Goal: Use online tool/utility: Utilize a website feature to perform a specific function

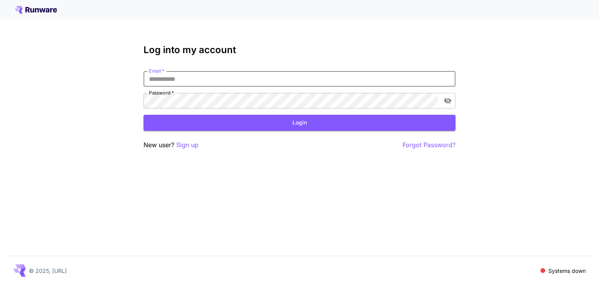
click at [203, 80] on input "Email   *" at bounding box center [299, 79] width 312 height 16
type input "**********"
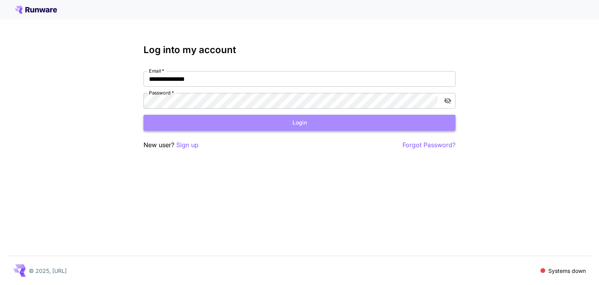
click at [294, 126] on button "Login" at bounding box center [299, 123] width 312 height 16
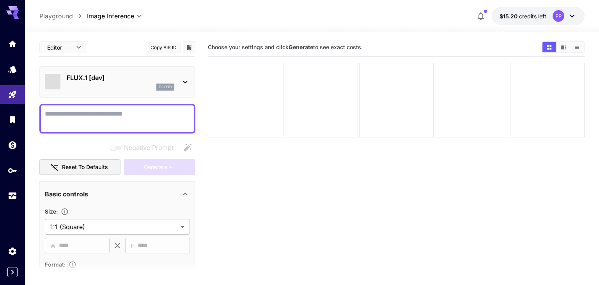
type input "**********"
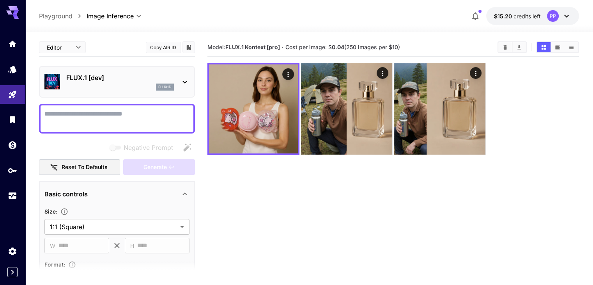
click at [186, 81] on icon at bounding box center [184, 81] width 9 height 9
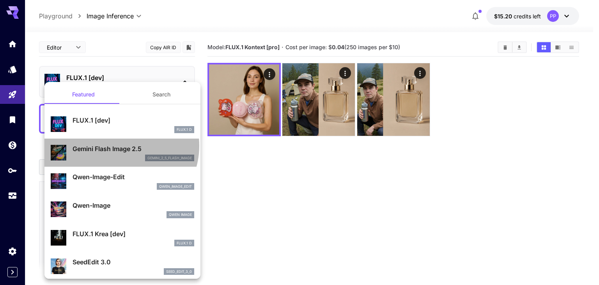
click at [120, 145] on p "Gemini Flash Image 2.5" at bounding box center [134, 148] width 122 height 9
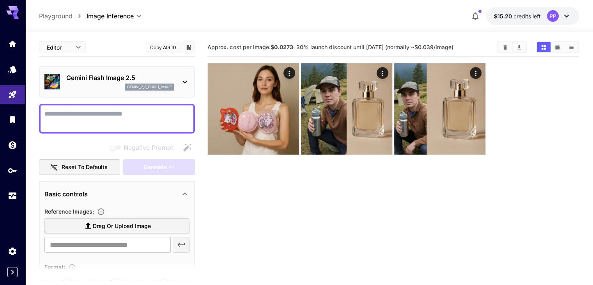
click at [119, 224] on span "Drag or upload image" at bounding box center [122, 226] width 58 height 10
click at [0, 0] on input "Drag or upload image" at bounding box center [0, 0] width 0 height 0
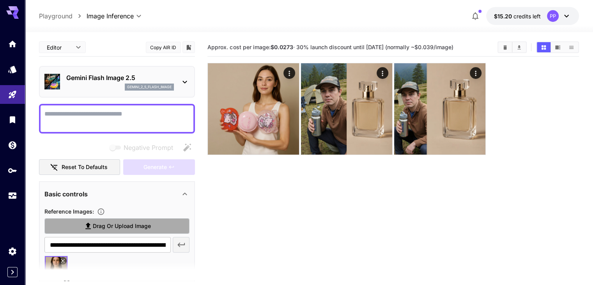
click at [138, 219] on label "Drag or upload image" at bounding box center [116, 226] width 145 height 16
click at [0, 0] on input "Drag or upload image" at bounding box center [0, 0] width 0 height 0
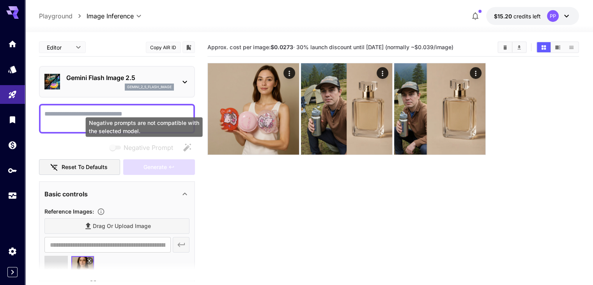
type input "**********"
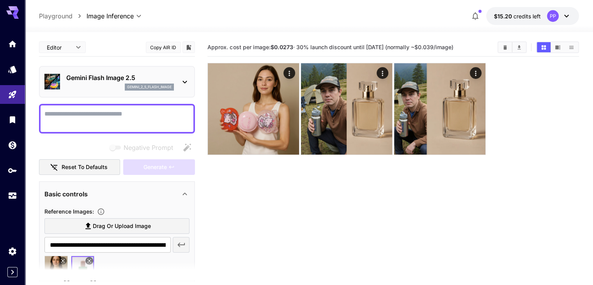
click at [100, 117] on textarea "Negative Prompt" at bounding box center [116, 118] width 145 height 19
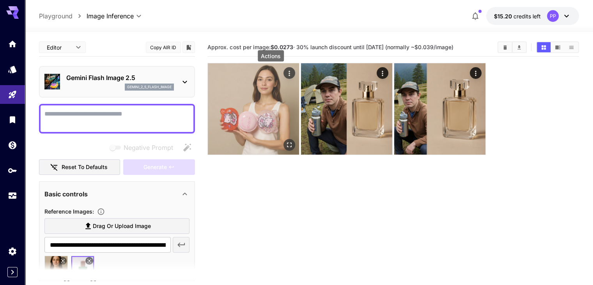
click at [285, 71] on icon "Actions" at bounding box center [289, 73] width 8 height 8
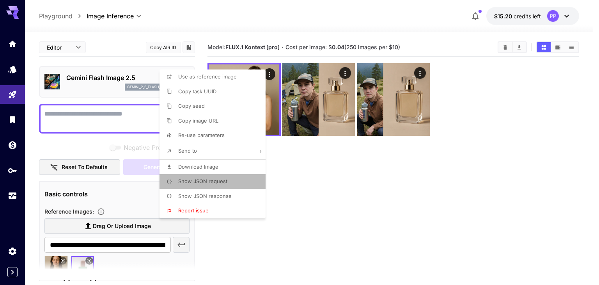
click at [206, 184] on p "Show JSON request" at bounding box center [202, 181] width 49 height 8
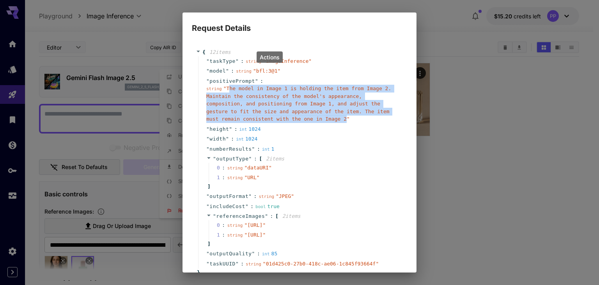
drag, startPoint x: 227, startPoint y: 88, endPoint x: 267, endPoint y: 119, distance: 50.9
click at [267, 119] on span "" The model in Image 1 is holding the item from Image 2. Maintain the consisten…" at bounding box center [298, 103] width 185 height 36
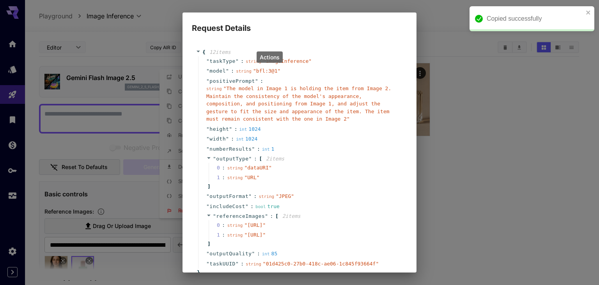
click at [66, 110] on div "Request Details { 12 item s " taskType " : string " imageInference " " model " …" at bounding box center [299, 142] width 599 height 285
drag, startPoint x: 72, startPoint y: 118, endPoint x: 394, endPoint y: 75, distance: 324.9
click at [394, 75] on div "Request Details { 12 item s " taskType " : string " imageInference " " model " …" at bounding box center [299, 142] width 599 height 285
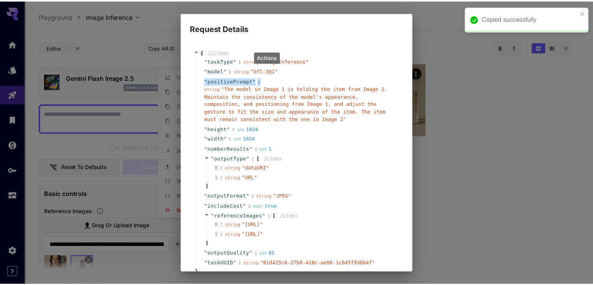
scroll to position [81, 0]
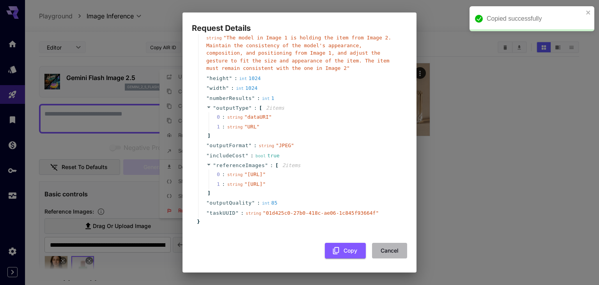
click at [389, 256] on button "Cancel" at bounding box center [389, 251] width 35 height 16
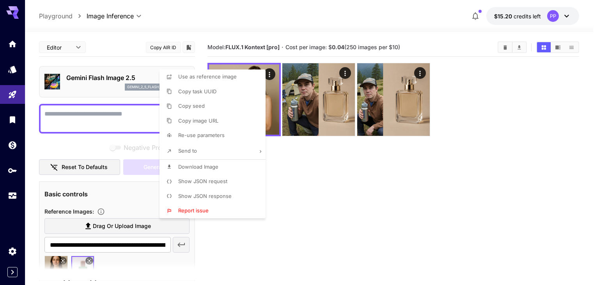
click at [90, 120] on div at bounding box center [299, 142] width 599 height 285
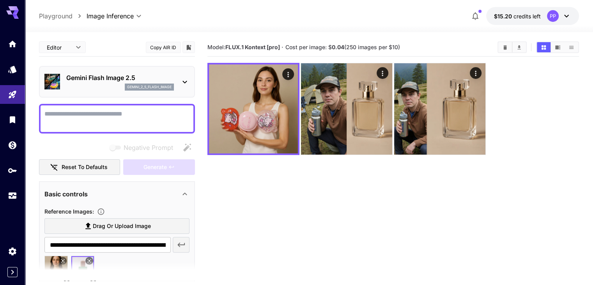
click at [94, 110] on textarea "Negative Prompt" at bounding box center [116, 118] width 145 height 19
paste textarea "**********"
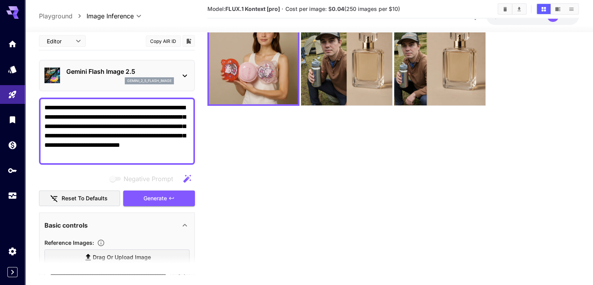
scroll to position [62, 0]
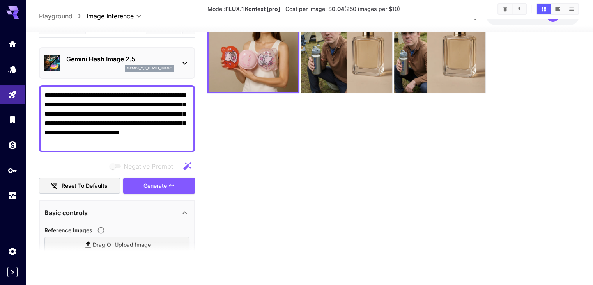
type textarea "**********"
click at [31, 207] on section "**********" at bounding box center [309, 127] width 568 height 314
click at [62, 164] on div "Negative Prompt" at bounding box center [117, 166] width 156 height 16
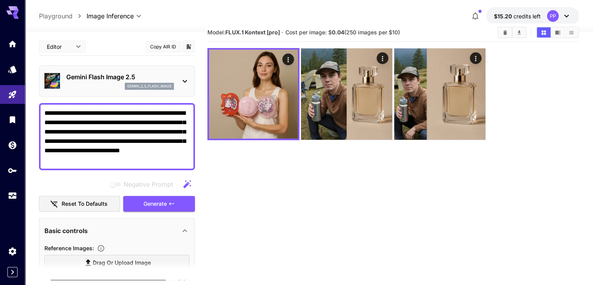
scroll to position [0, 0]
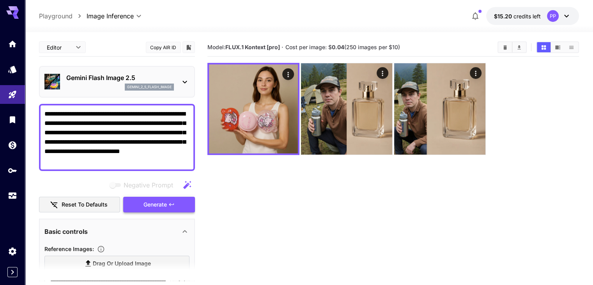
click at [170, 201] on icon "button" at bounding box center [171, 204] width 6 height 6
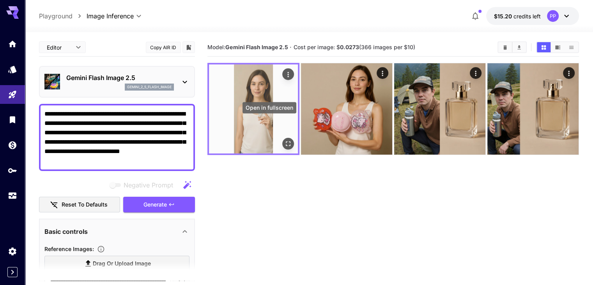
click at [284, 140] on icon "Open in fullscreen" at bounding box center [288, 144] width 8 height 8
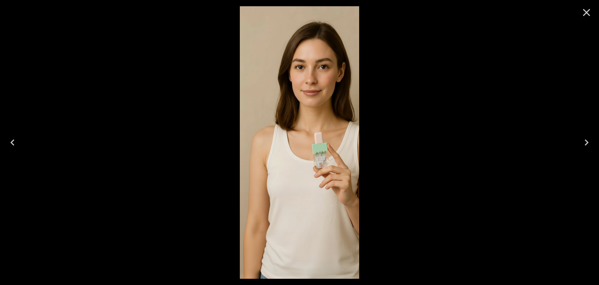
click at [590, 13] on icon "Close" at bounding box center [586, 12] width 12 height 12
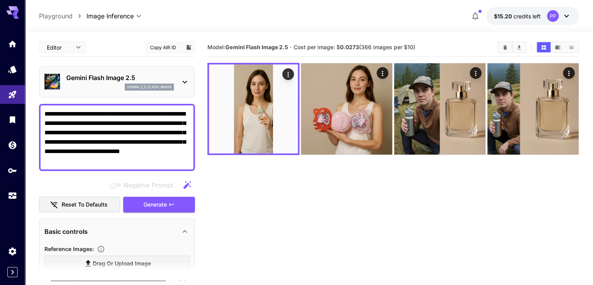
click at [31, 233] on section "**********" at bounding box center [309, 189] width 568 height 314
click at [200, 185] on main "**********" at bounding box center [309, 183] width 540 height 291
click at [47, 181] on div "Negative Prompt" at bounding box center [117, 185] width 156 height 16
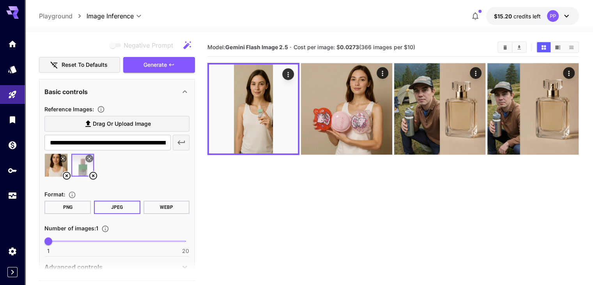
scroll to position [140, 0]
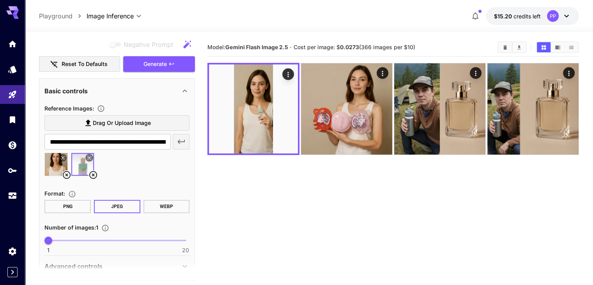
click at [94, 174] on icon at bounding box center [93, 175] width 8 height 8
click at [132, 120] on span "Drag or upload image" at bounding box center [122, 123] width 58 height 10
click at [0, 0] on input "Drag or upload image" at bounding box center [0, 0] width 0 height 0
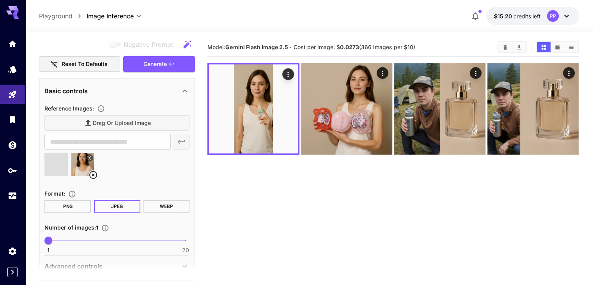
type input "**********"
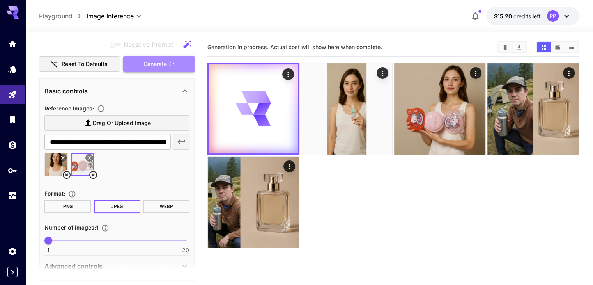
click at [175, 67] on button "Generate" at bounding box center [159, 64] width 72 height 16
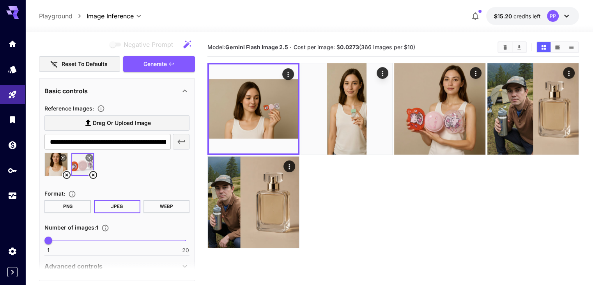
click at [35, 221] on section "**********" at bounding box center [309, 189] width 568 height 314
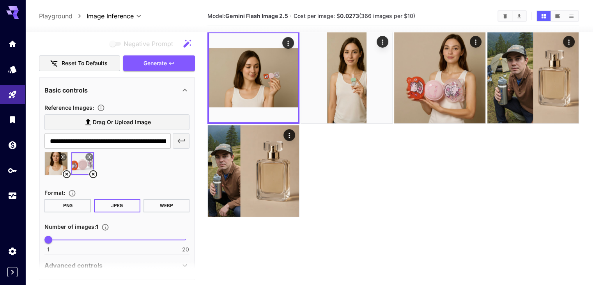
scroll to position [47, 0]
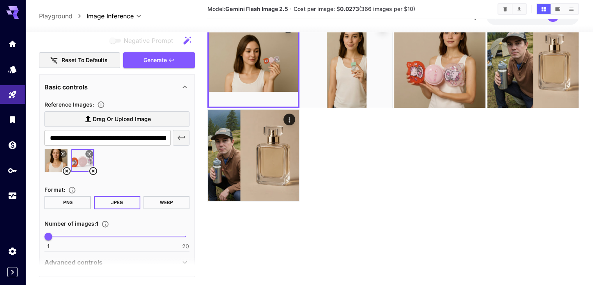
click at [37, 221] on section "**********" at bounding box center [309, 142] width 568 height 314
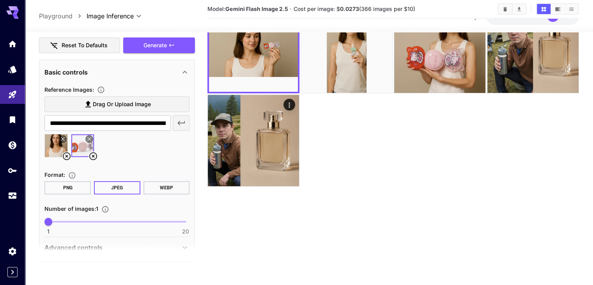
click at [186, 245] on section at bounding box center [117, 251] width 156 height 19
click at [185, 246] on section at bounding box center [117, 251] width 156 height 19
click at [64, 246] on section at bounding box center [117, 251] width 156 height 19
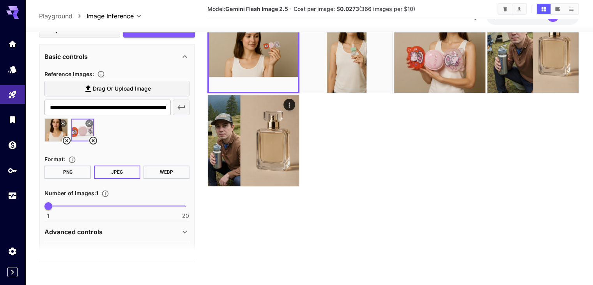
scroll to position [177, 0]
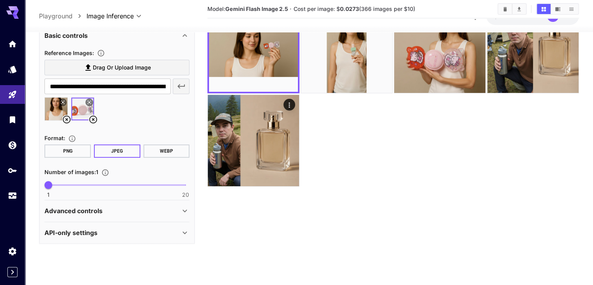
click at [117, 208] on div "Advanced controls" at bounding box center [112, 210] width 136 height 9
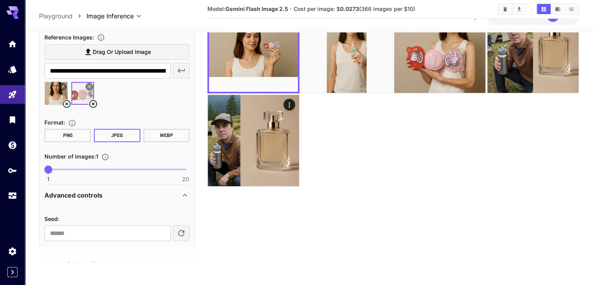
scroll to position [220, 0]
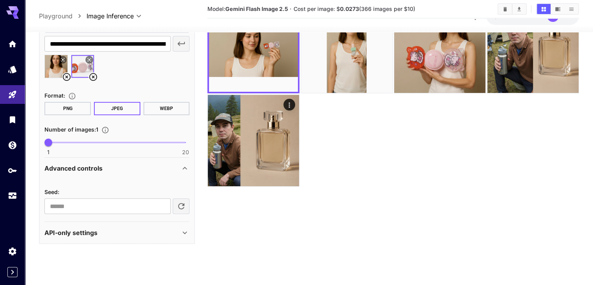
click at [146, 231] on div "API-only settings" at bounding box center [112, 231] width 136 height 9
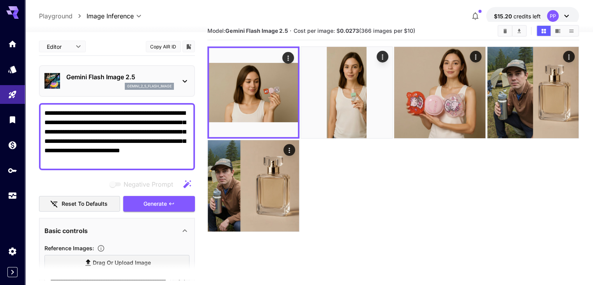
scroll to position [0, 0]
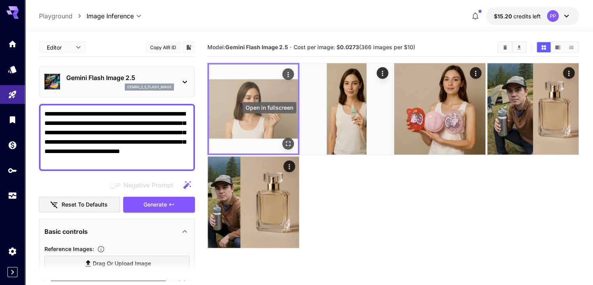
click at [284, 140] on icon "Open in fullscreen" at bounding box center [288, 144] width 8 height 8
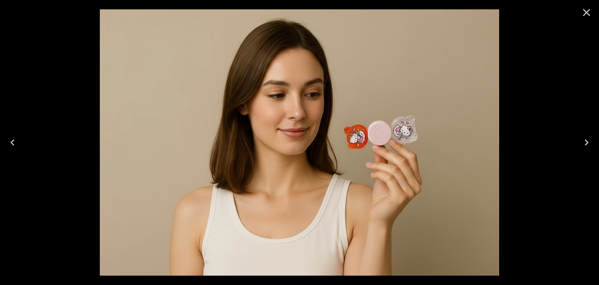
click at [589, 12] on icon "Close" at bounding box center [586, 12] width 12 height 12
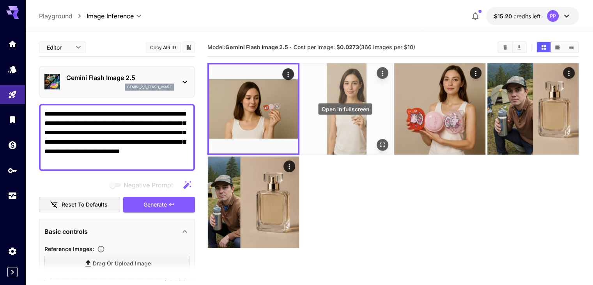
click at [379, 141] on icon "Open in fullscreen" at bounding box center [383, 145] width 8 height 8
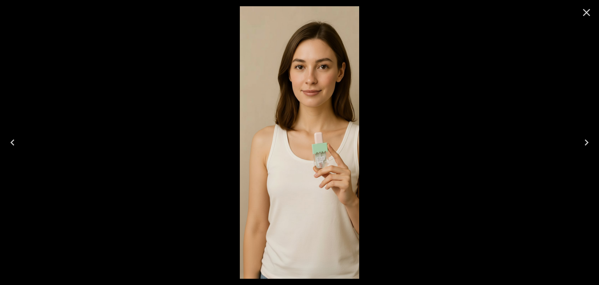
click at [583, 14] on icon "Close" at bounding box center [586, 12] width 12 height 12
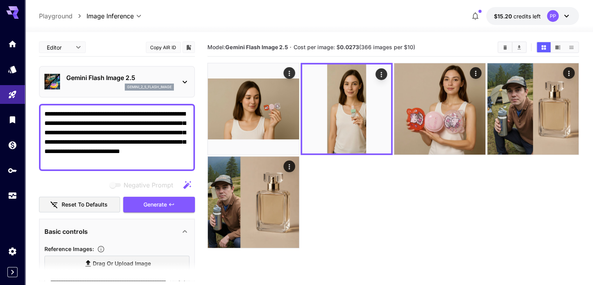
click at [62, 181] on div "Negative Prompt" at bounding box center [117, 185] width 156 height 16
click at [184, 84] on icon at bounding box center [184, 81] width 9 height 9
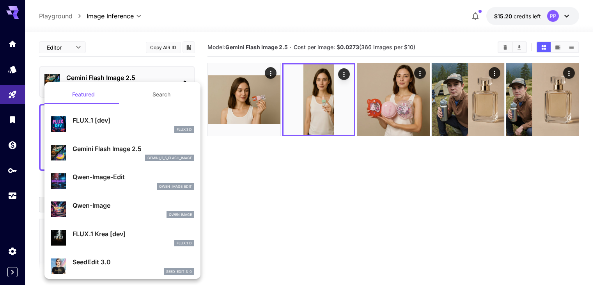
click at [230, 31] on div at bounding box center [299, 142] width 599 height 285
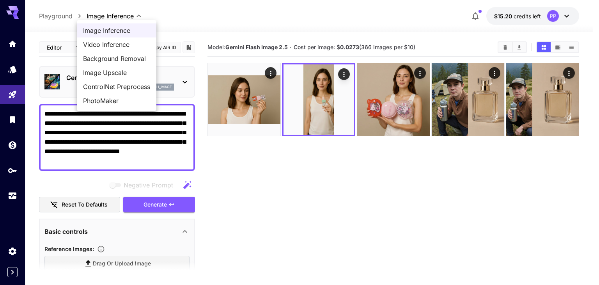
click at [137, 14] on body "**********" at bounding box center [299, 173] width 599 height 346
click at [115, 40] on span "Video Inference" at bounding box center [116, 44] width 67 height 9
type input "**********"
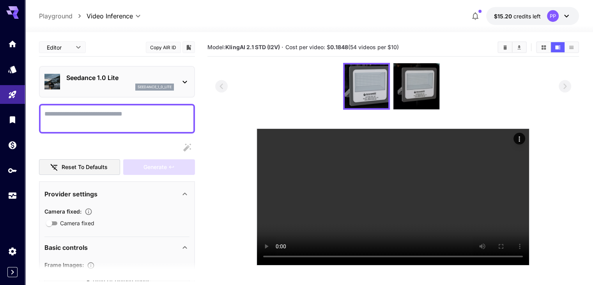
click at [186, 81] on icon at bounding box center [185, 82] width 4 height 3
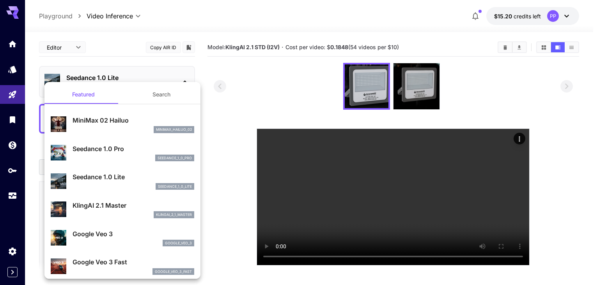
click at [18, 12] on div at bounding box center [299, 142] width 599 height 285
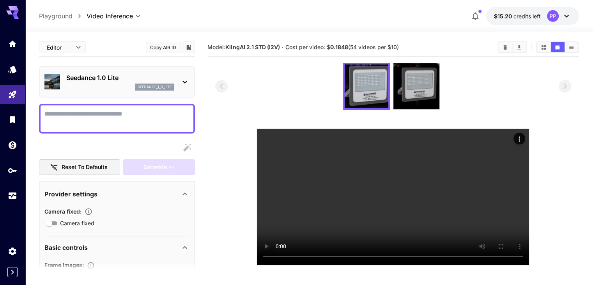
click at [14, 15] on icon at bounding box center [15, 16] width 6 height 4
click at [12, 72] on link at bounding box center [12, 69] width 25 height 19
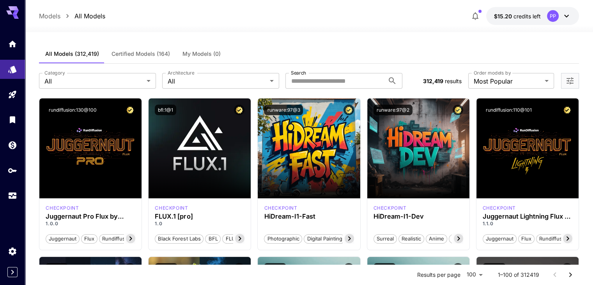
click at [135, 56] on span "Certified Models (164)" at bounding box center [141, 53] width 58 height 7
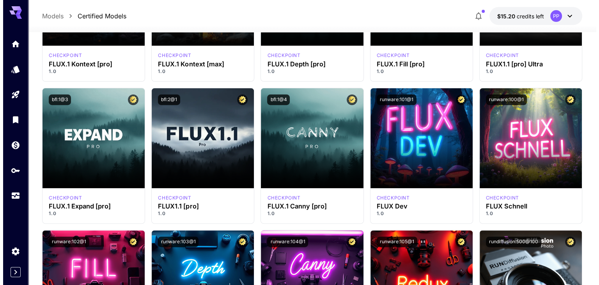
scroll to position [294, 0]
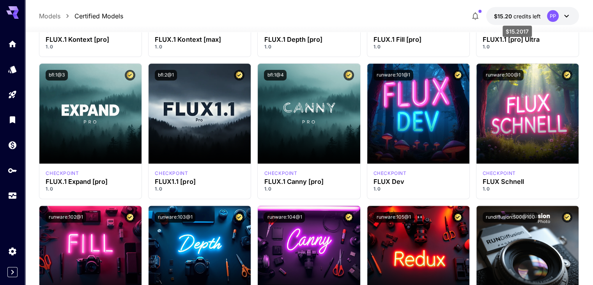
click at [535, 16] on span "credits left" at bounding box center [527, 16] width 27 height 7
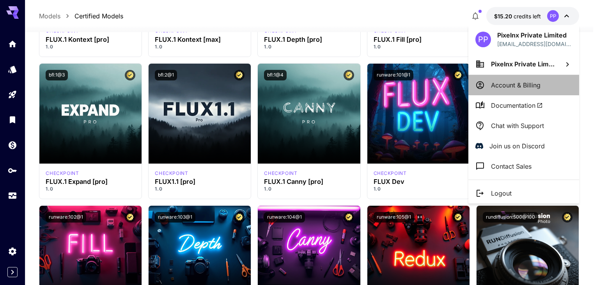
click at [507, 90] on li "Account & Billing" at bounding box center [523, 85] width 111 height 20
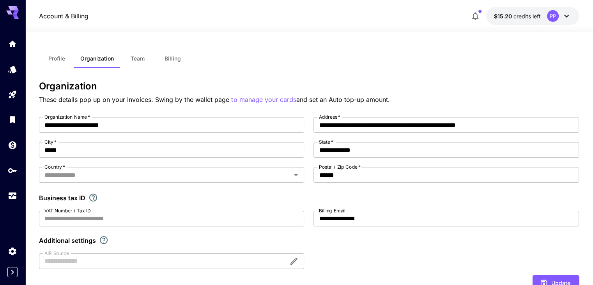
type input "*****"
click at [175, 61] on span "Billing" at bounding box center [173, 58] width 16 height 7
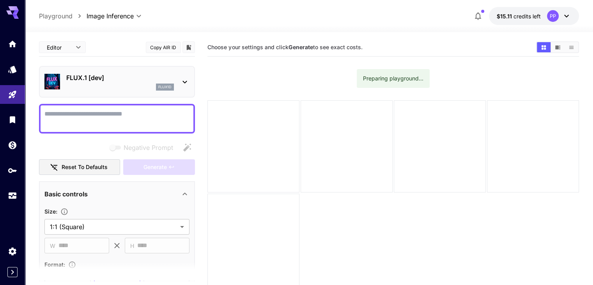
click at [12, 8] on icon at bounding box center [12, 10] width 12 height 8
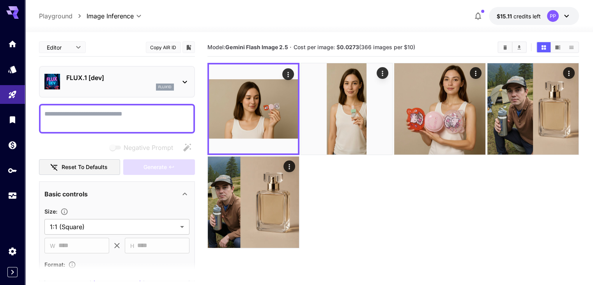
click at [12, 8] on icon at bounding box center [12, 10] width 12 height 8
click at [14, 16] on icon at bounding box center [15, 16] width 6 height 4
click at [8, 52] on link at bounding box center [12, 43] width 25 height 19
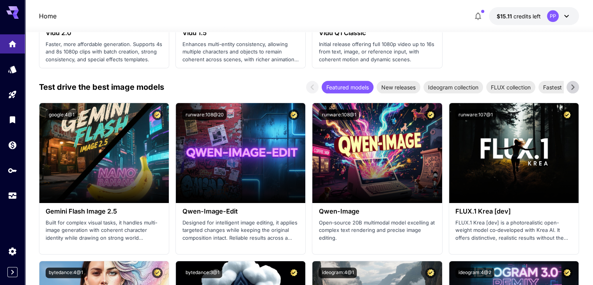
scroll to position [920, 0]
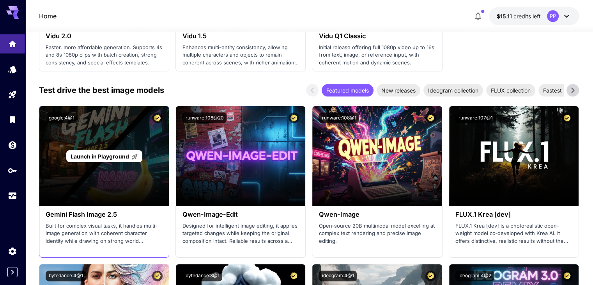
click at [108, 150] on div "Launch in Playground" at bounding box center [104, 156] width 76 height 12
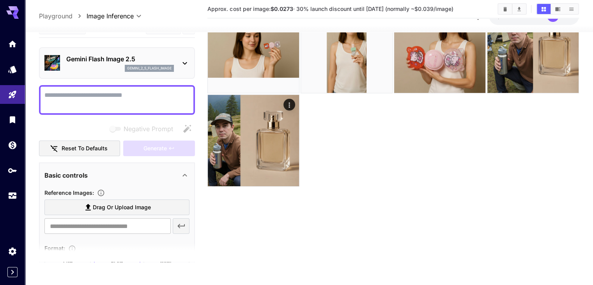
click at [16, 15] on icon at bounding box center [15, 16] width 6 height 4
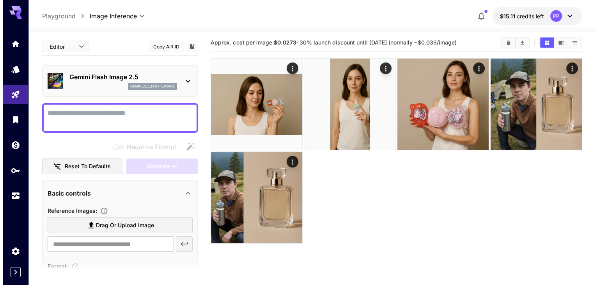
scroll to position [0, 0]
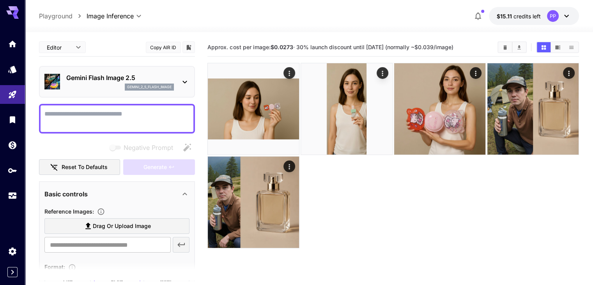
click at [178, 77] on div "Gemini Flash Image 2.5 gemini_2_5_flash_image" at bounding box center [116, 82] width 145 height 24
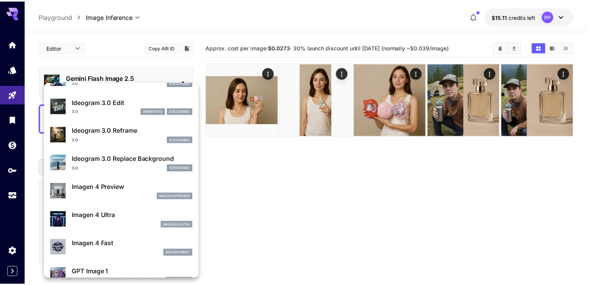
scroll to position [277, 0]
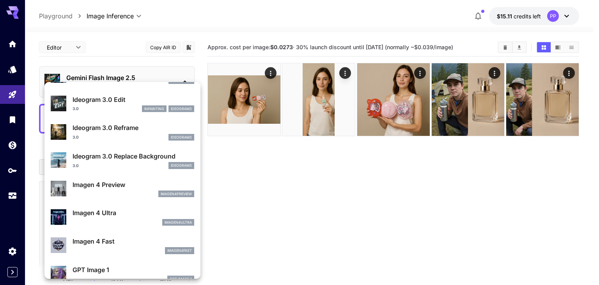
click at [126, 151] on p "Ideogram 3.0 Replace Background" at bounding box center [134, 155] width 122 height 9
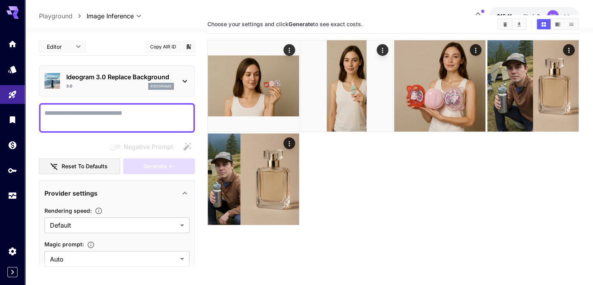
scroll to position [23, 0]
click at [27, 213] on section "Editor **** ​ Copy AIR ID Ideogram 3.0 Replace Background 3.0 ideogram3 Negativ…" at bounding box center [309, 166] width 568 height 314
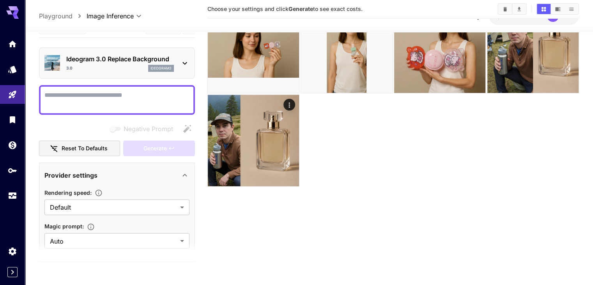
scroll to position [0, 0]
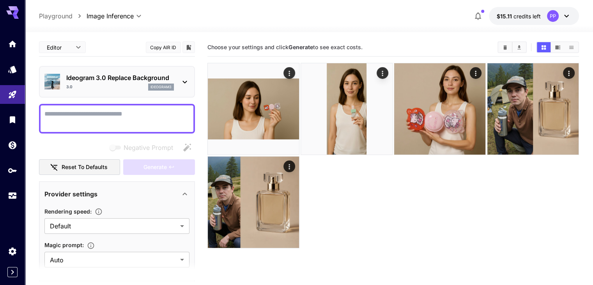
click at [18, 5] on div at bounding box center [12, 9] width 25 height 19
click at [20, 29] on div at bounding box center [12, 114] width 25 height 190
drag, startPoint x: 16, startPoint y: 14, endPoint x: 10, endPoint y: 14, distance: 5.5
click at [10, 14] on icon at bounding box center [12, 10] width 12 height 8
click at [10, 68] on icon "Models" at bounding box center [13, 66] width 8 height 7
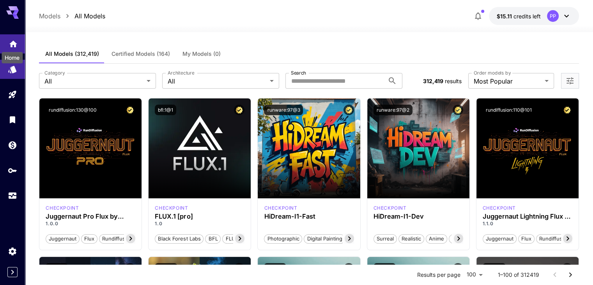
click at [15, 43] on icon "Home" at bounding box center [13, 41] width 8 height 7
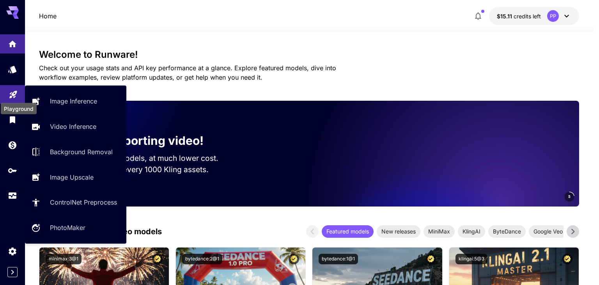
click at [16, 96] on icon "Playground" at bounding box center [13, 92] width 9 height 9
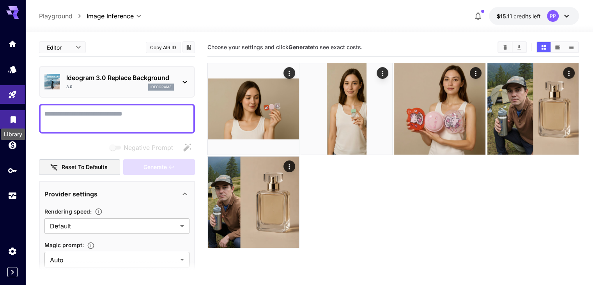
click at [12, 119] on icon "Library" at bounding box center [13, 117] width 5 height 7
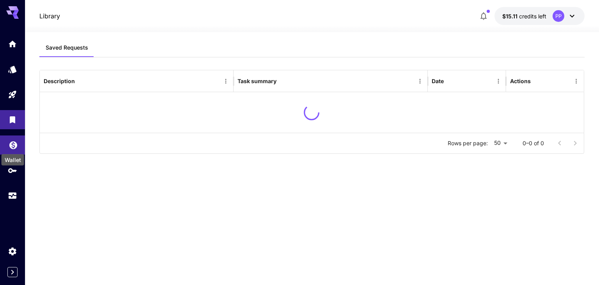
click at [16, 144] on icon "Wallet" at bounding box center [13, 143] width 8 height 8
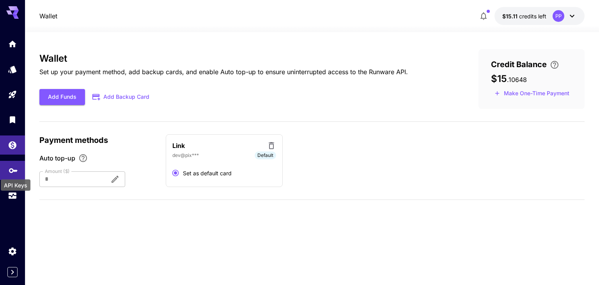
click at [16, 167] on icon "API Keys" at bounding box center [13, 167] width 9 height 9
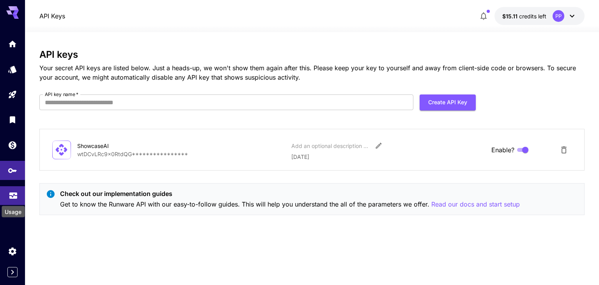
click at [11, 191] on link at bounding box center [12, 195] width 25 height 19
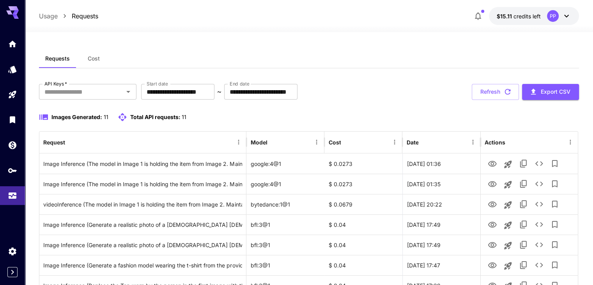
click at [564, 20] on icon at bounding box center [566, 15] width 9 height 9
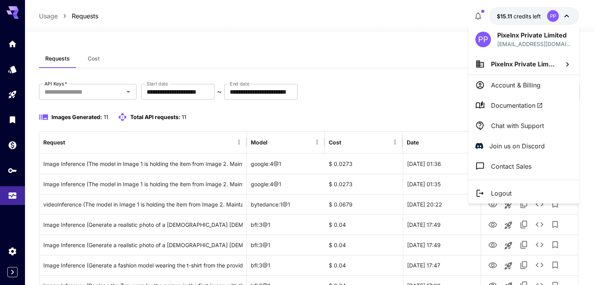
drag, startPoint x: 14, startPoint y: 97, endPoint x: 12, endPoint y: 66, distance: 31.2
click at [12, 66] on div at bounding box center [299, 142] width 599 height 285
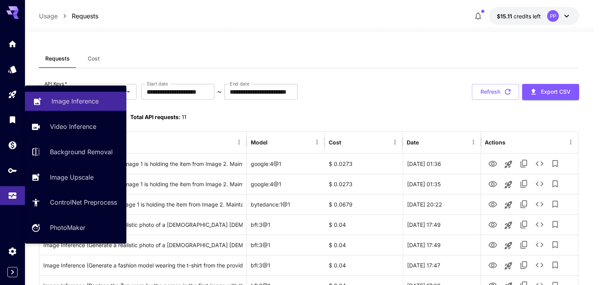
click at [68, 104] on p "Image Inference" at bounding box center [74, 100] width 47 height 9
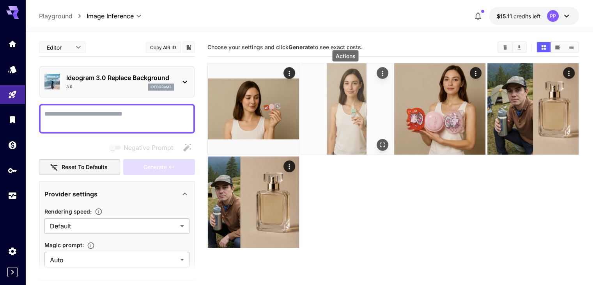
click at [379, 75] on icon "Actions" at bounding box center [383, 73] width 8 height 8
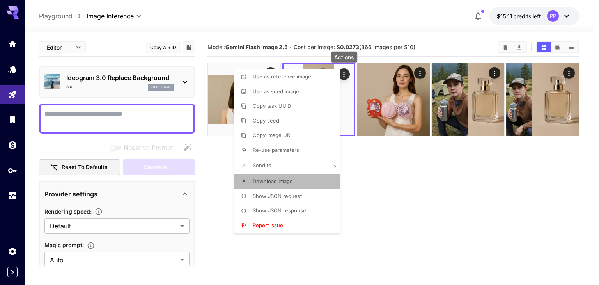
click at [271, 179] on span "Download Image" at bounding box center [273, 181] width 40 height 6
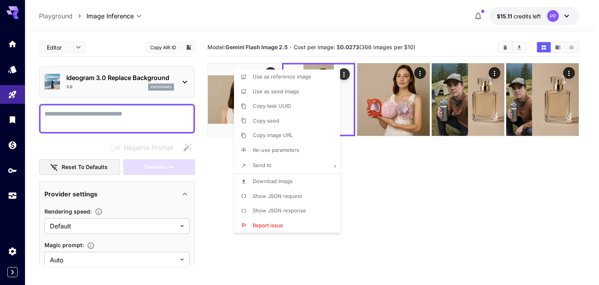
click at [434, 178] on div at bounding box center [299, 142] width 599 height 285
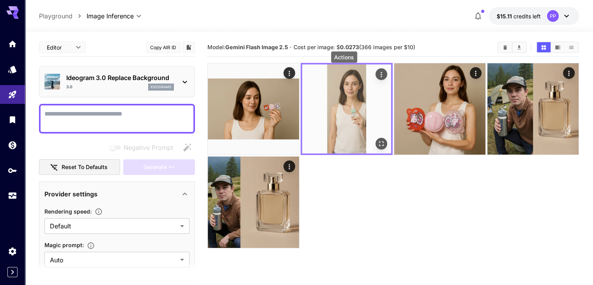
click at [381, 74] on icon "Actions" at bounding box center [381, 74] width 1 height 5
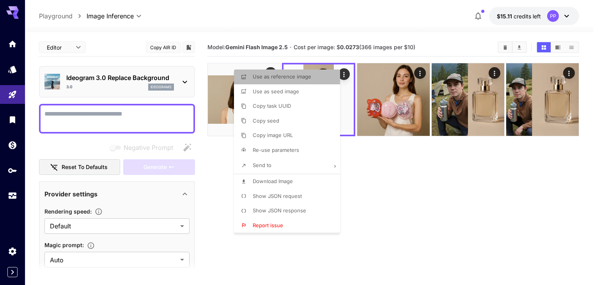
click at [293, 78] on span "Use as reference image" at bounding box center [282, 76] width 58 height 6
click at [212, 170] on div at bounding box center [299, 142] width 599 height 285
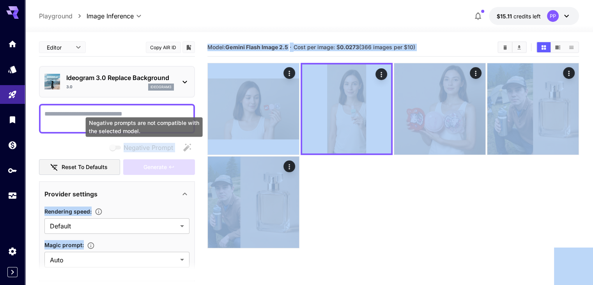
drag, startPoint x: 212, startPoint y: 170, endPoint x: 92, endPoint y: 154, distance: 120.9
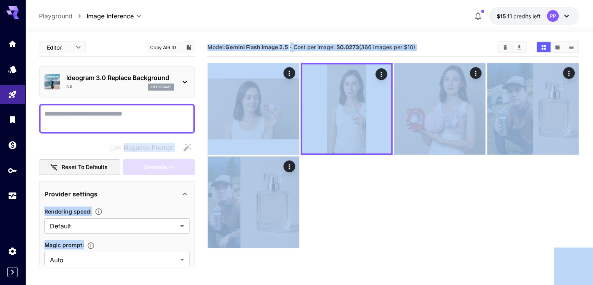
click at [31, 193] on section "Editor **** ​ Copy AIR ID Ideogram 3.0 Replace Background 3.0 ideogram3 Negativ…" at bounding box center [309, 189] width 568 height 314
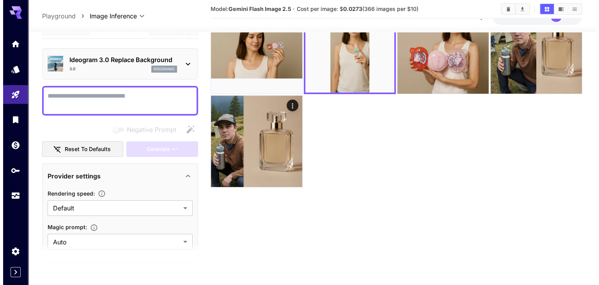
scroll to position [62, 0]
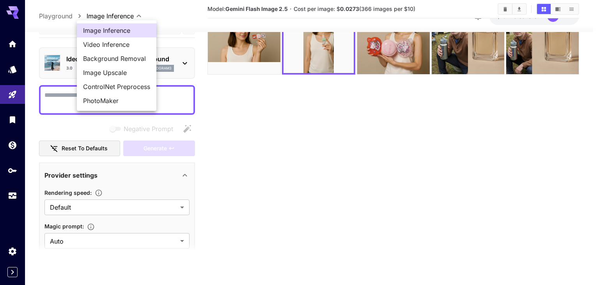
click at [135, 14] on body "**********" at bounding box center [299, 111] width 599 height 346
click at [104, 43] on span "Video Inference" at bounding box center [116, 44] width 67 height 9
type input "**********"
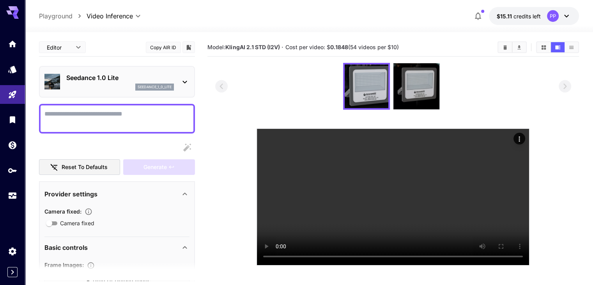
click at [186, 81] on icon at bounding box center [185, 82] width 4 height 3
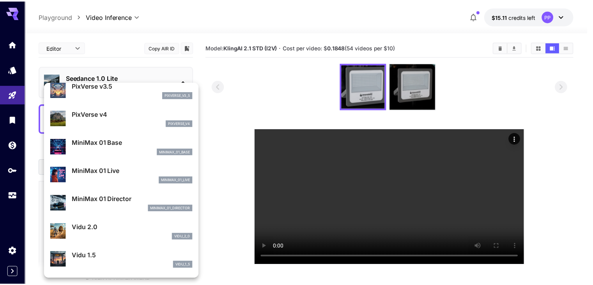
scroll to position [574, 0]
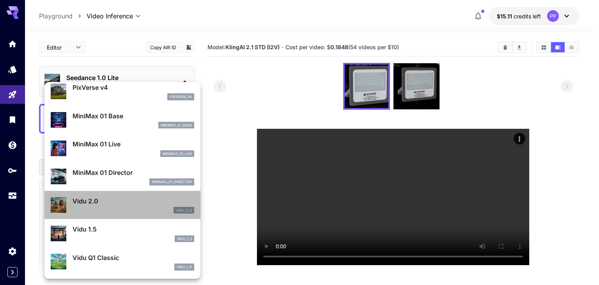
click at [129, 197] on p "Vidu 2.0" at bounding box center [134, 200] width 122 height 9
type input "**********"
type input "****"
type input "*"
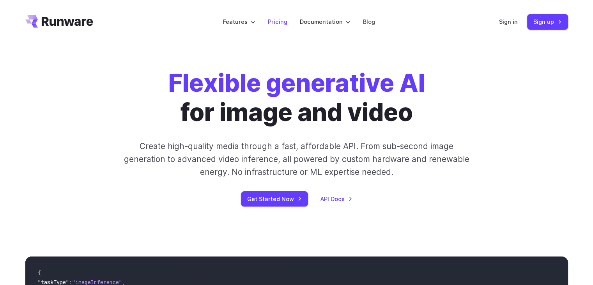
click at [273, 22] on link "Pricing" at bounding box center [277, 21] width 19 height 9
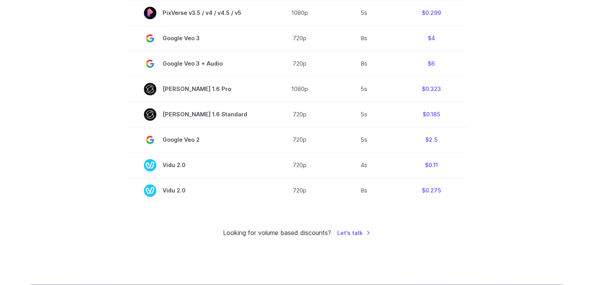
scroll to position [582, 0]
